Goal: Navigation & Orientation: Go to known website

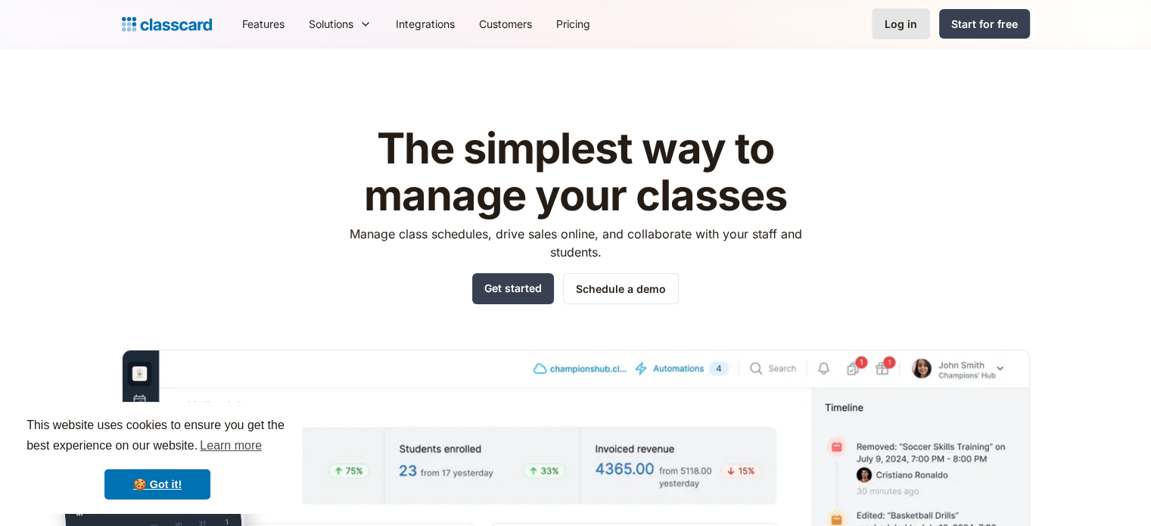
click at [902, 14] on link "Log in" at bounding box center [901, 23] width 58 height 31
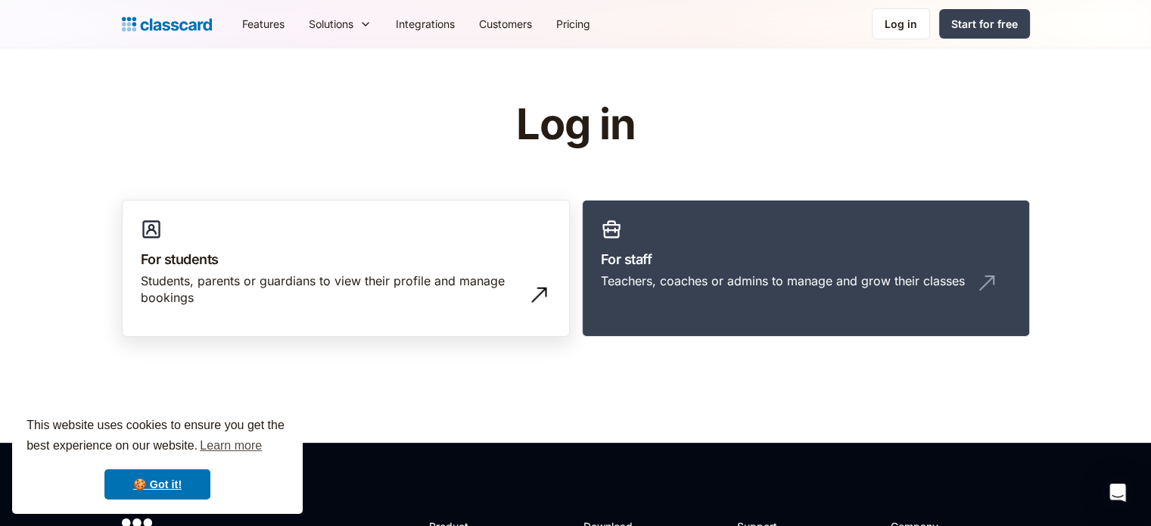
click at [528, 244] on link "For students Students, parents or guardians to view their profile and manage bo…" at bounding box center [346, 269] width 448 height 138
